Goal: Find specific page/section: Find specific page/section

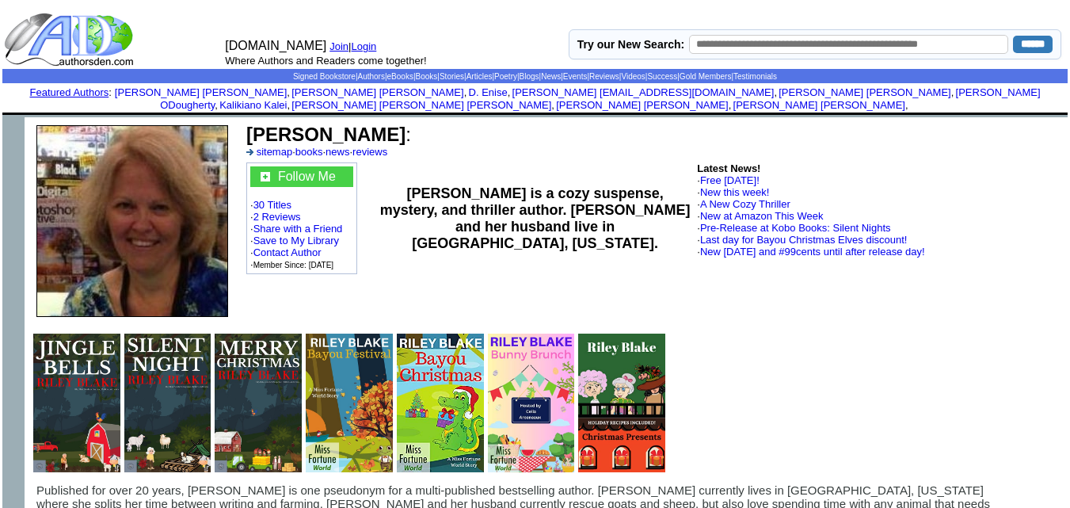
click at [727, 40] on input "text" at bounding box center [848, 44] width 319 height 19
type input "**********"
click at [1013, 36] on input "******" at bounding box center [1033, 44] width 40 height 17
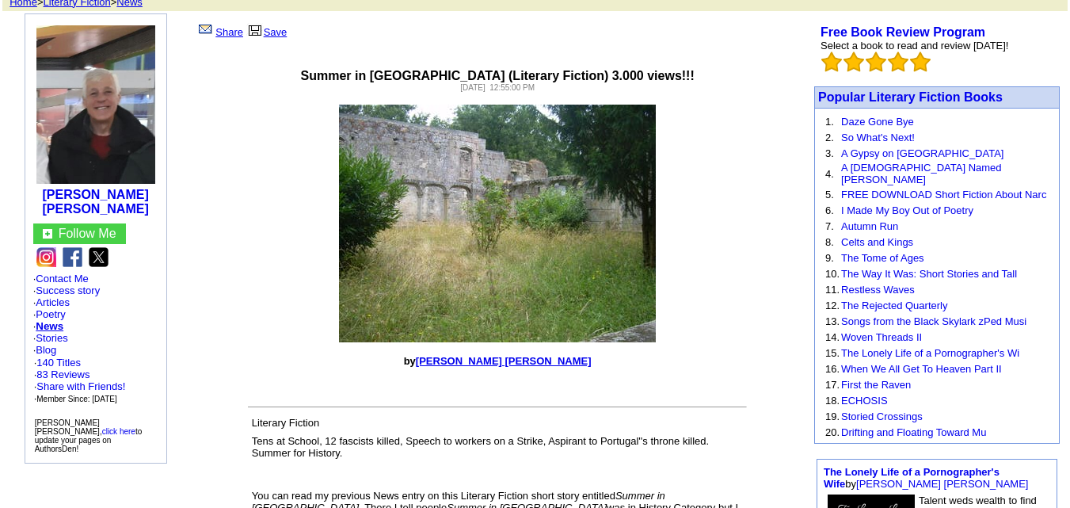
scroll to position [119, 0]
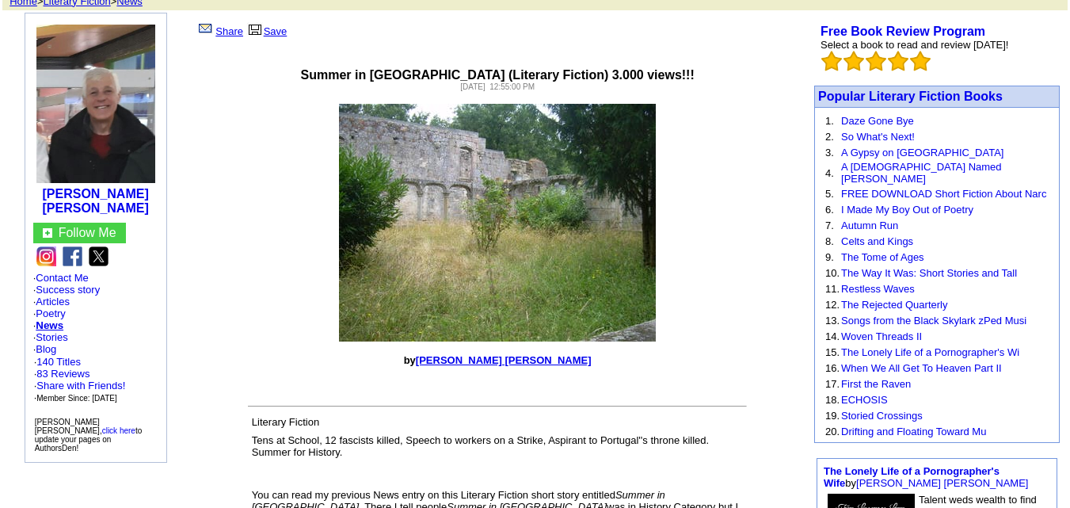
click at [531, 354] on link "[PERSON_NAME] [PERSON_NAME]" at bounding box center [504, 360] width 176 height 12
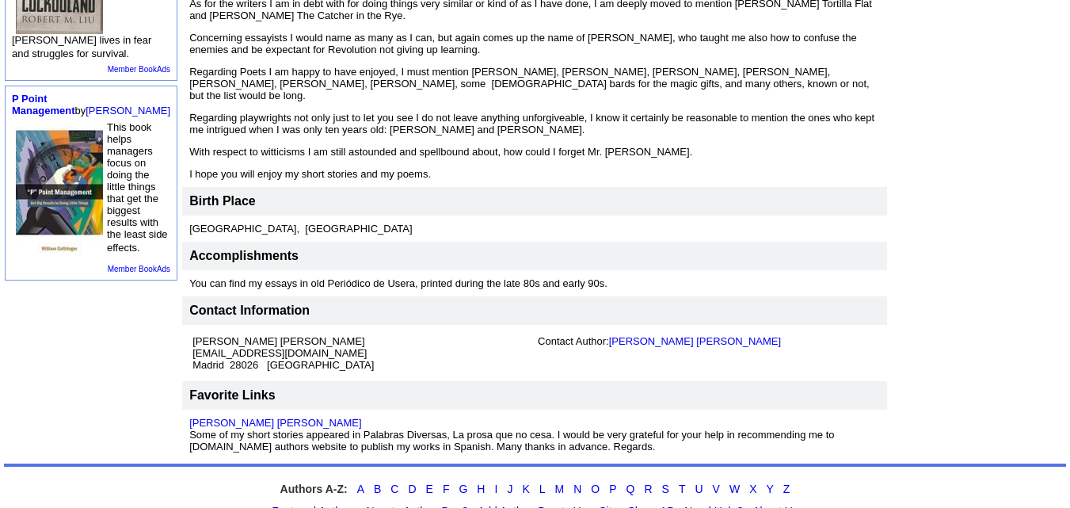
scroll to position [548, 0]
click at [72, 245] on img at bounding box center [59, 191] width 87 height 139
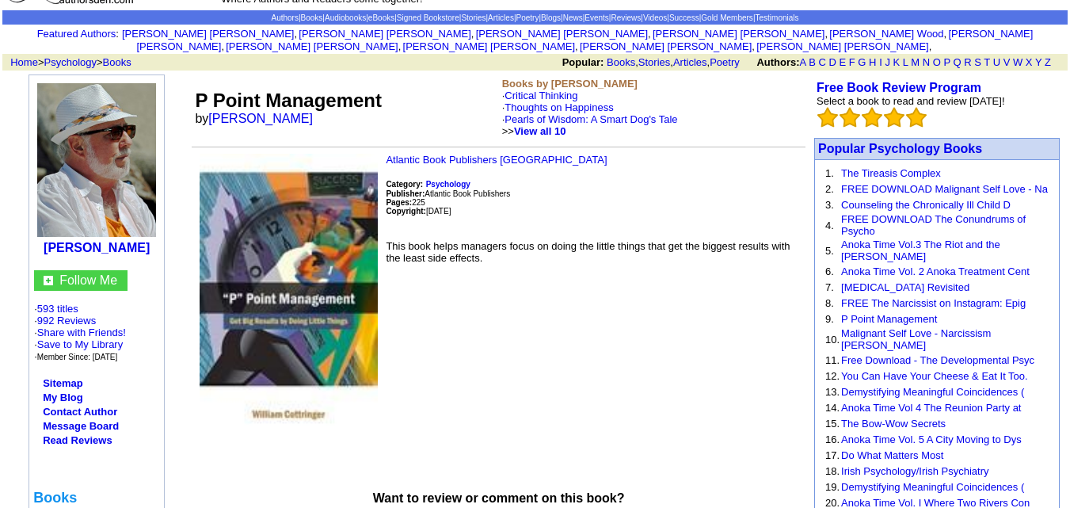
scroll to position [60, 0]
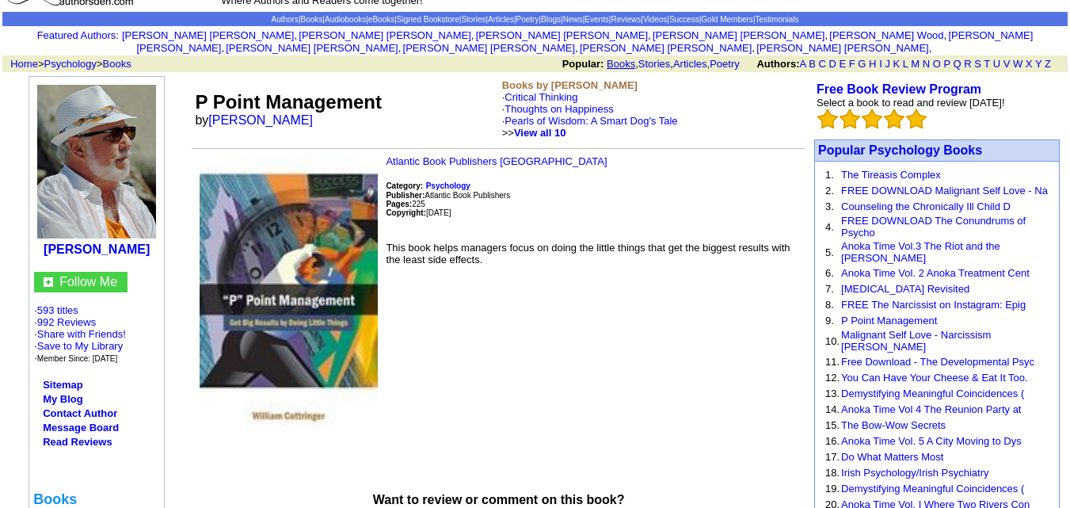
click at [613, 58] on link "Books" at bounding box center [621, 64] width 29 height 12
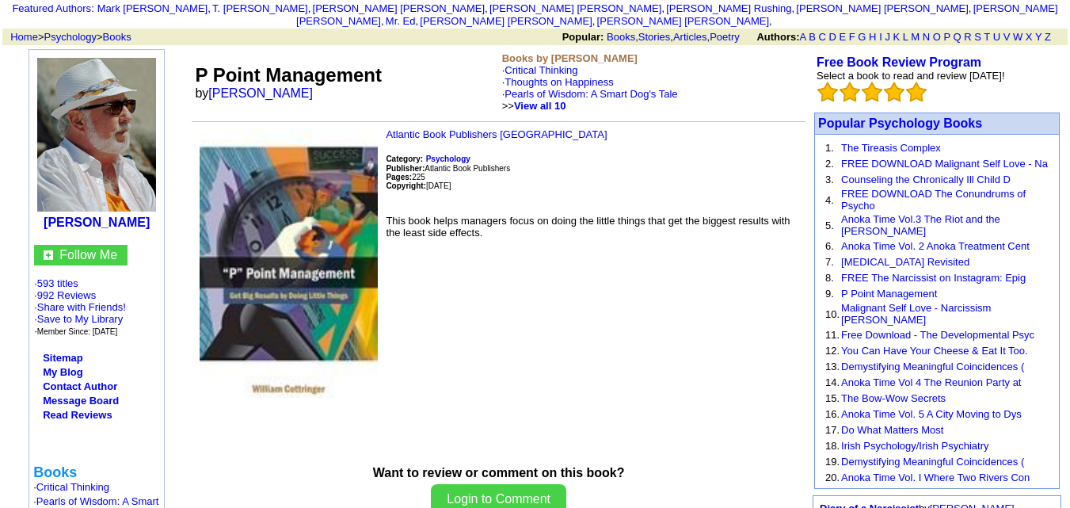
scroll to position [86, 0]
click at [445, 155] on b "Psychology" at bounding box center [448, 159] width 44 height 9
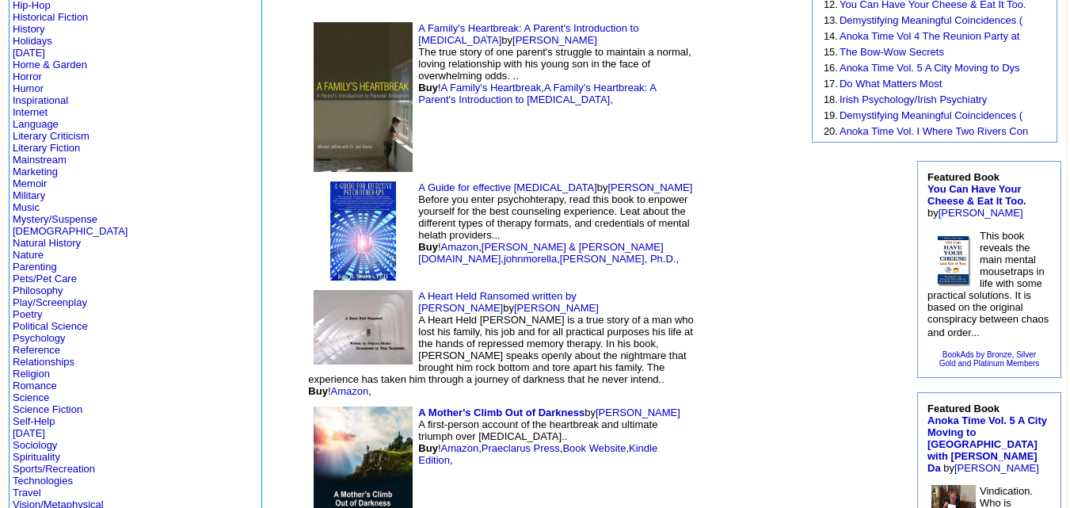
scroll to position [354, 0]
